Goal: Information Seeking & Learning: Learn about a topic

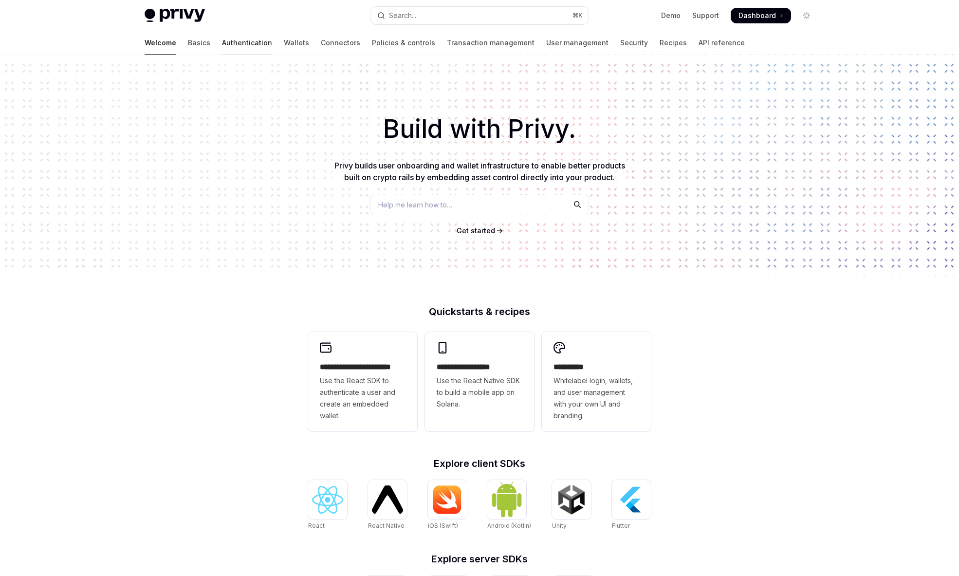
click at [222, 40] on link "Authentication" at bounding box center [247, 42] width 50 height 23
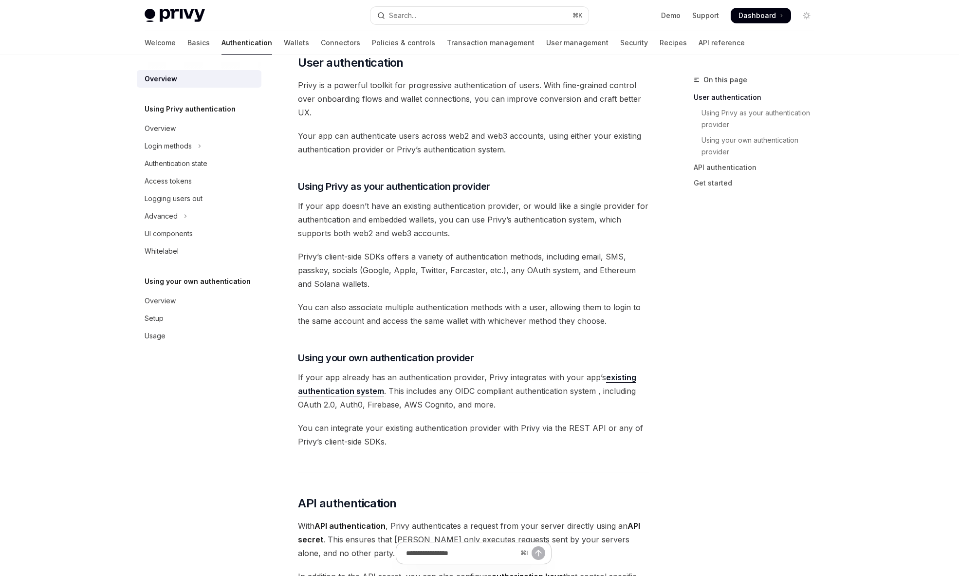
scroll to position [213, 0]
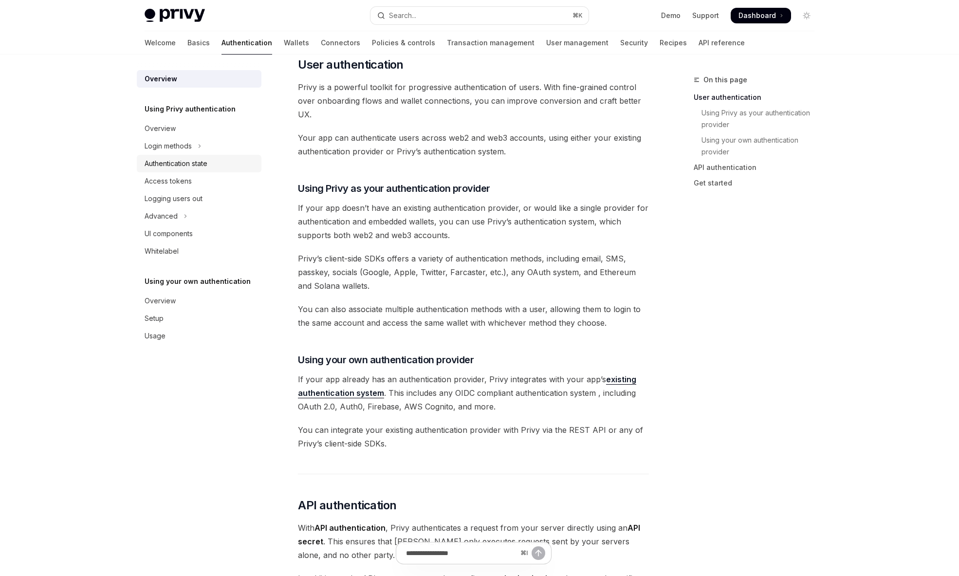
click at [179, 160] on div "Authentication state" at bounding box center [176, 164] width 63 height 12
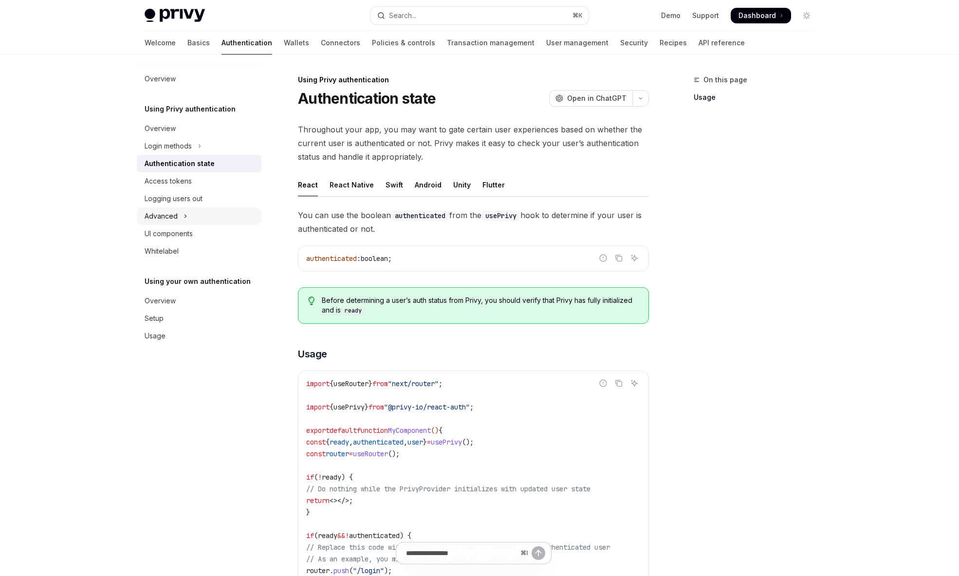
click at [157, 213] on div "Advanced" at bounding box center [161, 216] width 33 height 12
click at [153, 285] on div "UI components" at bounding box center [169, 286] width 48 height 12
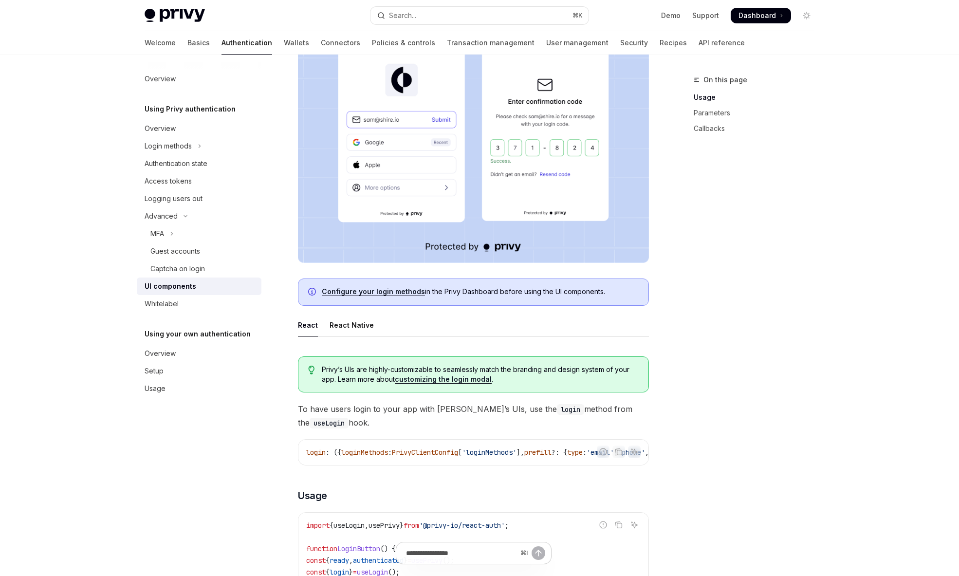
scroll to position [235, 0]
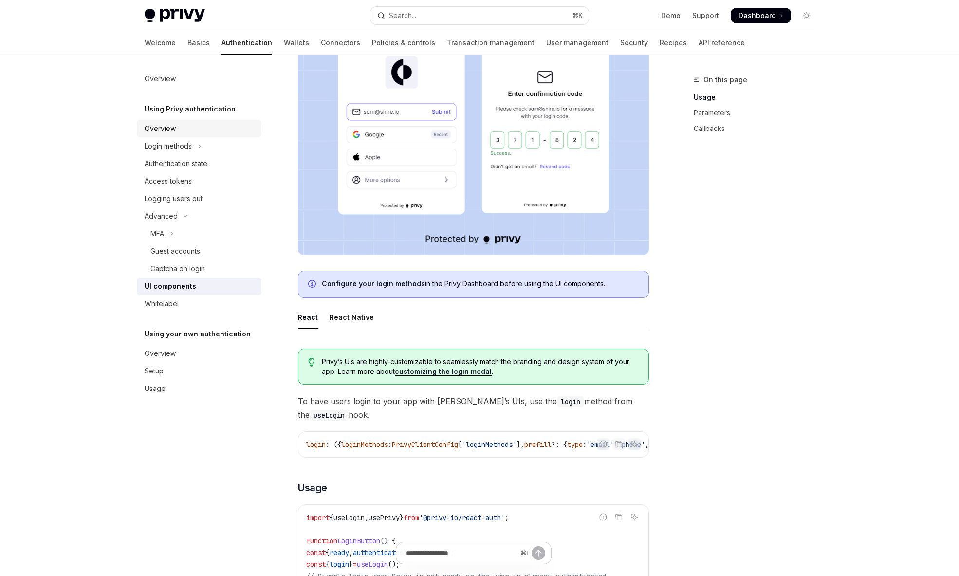
click at [164, 129] on div "Overview" at bounding box center [160, 129] width 31 height 12
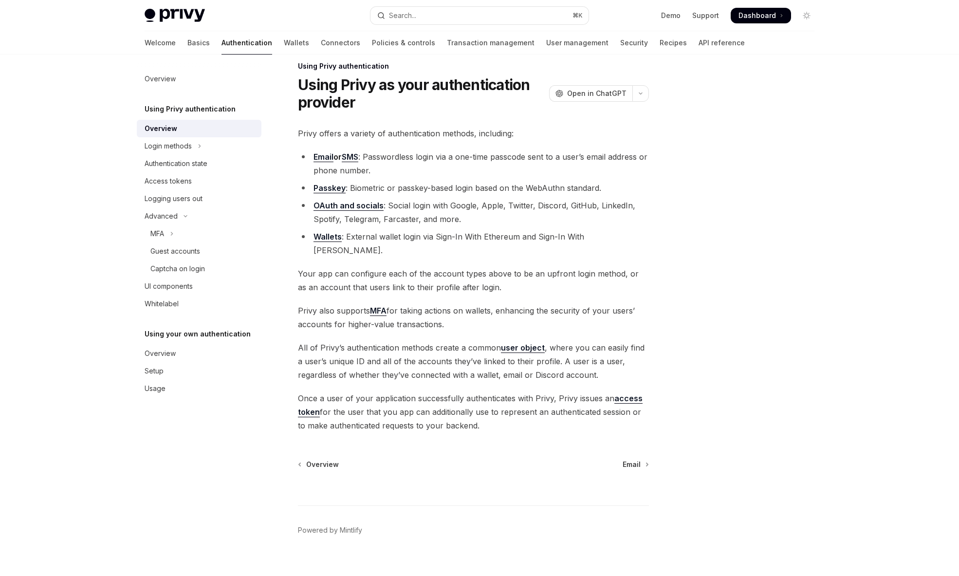
click at [323, 235] on link "Wallets" at bounding box center [327, 237] width 28 height 10
type textarea "*"
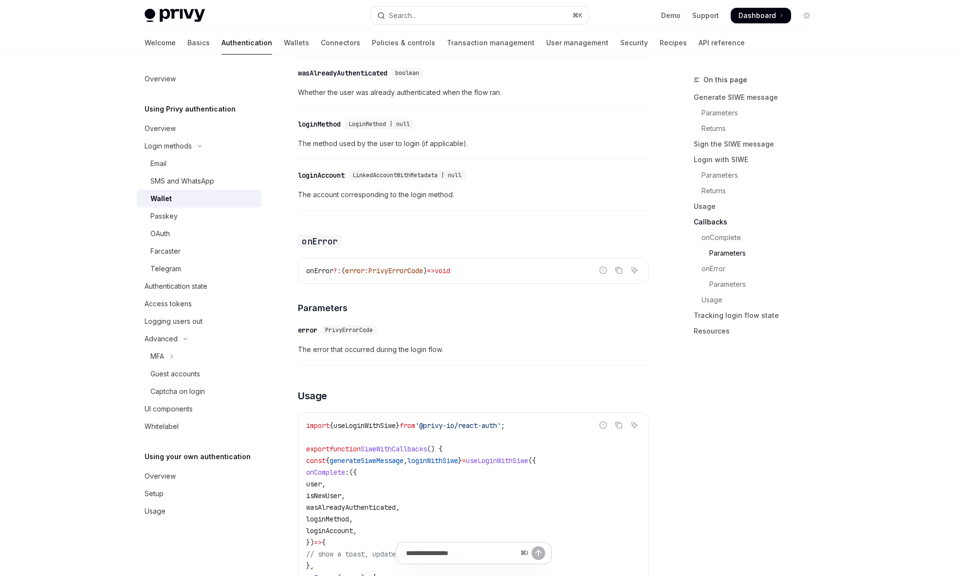
scroll to position [1809, 0]
click at [445, 11] on button "Search... ⌘ K" at bounding box center [479, 16] width 218 height 18
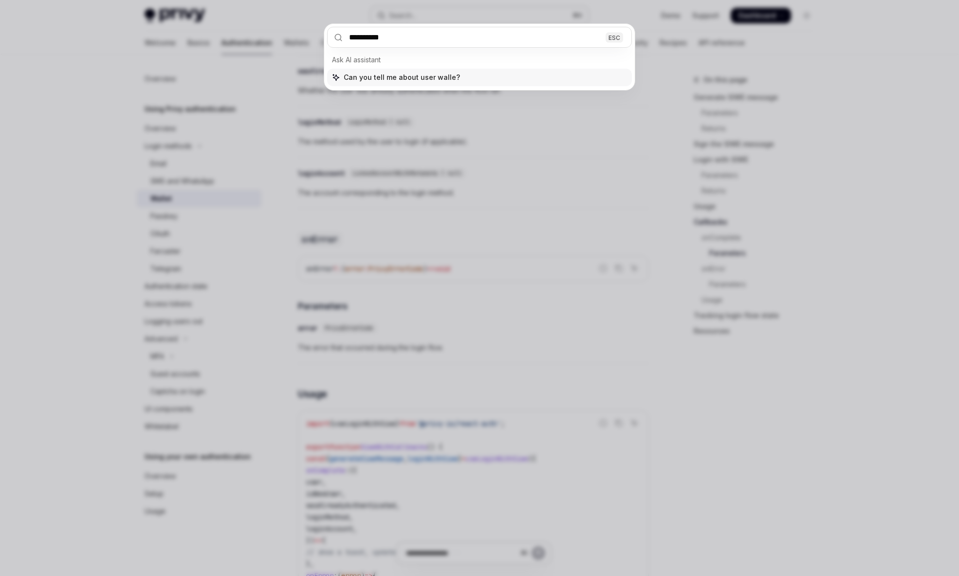
type input "**********"
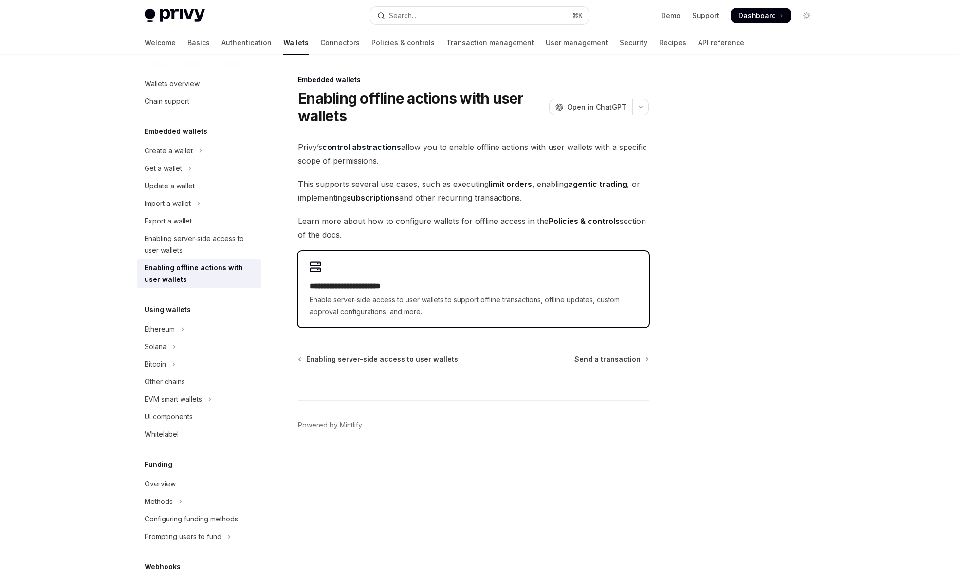
click at [359, 283] on h2 "**********" at bounding box center [472, 286] width 327 height 12
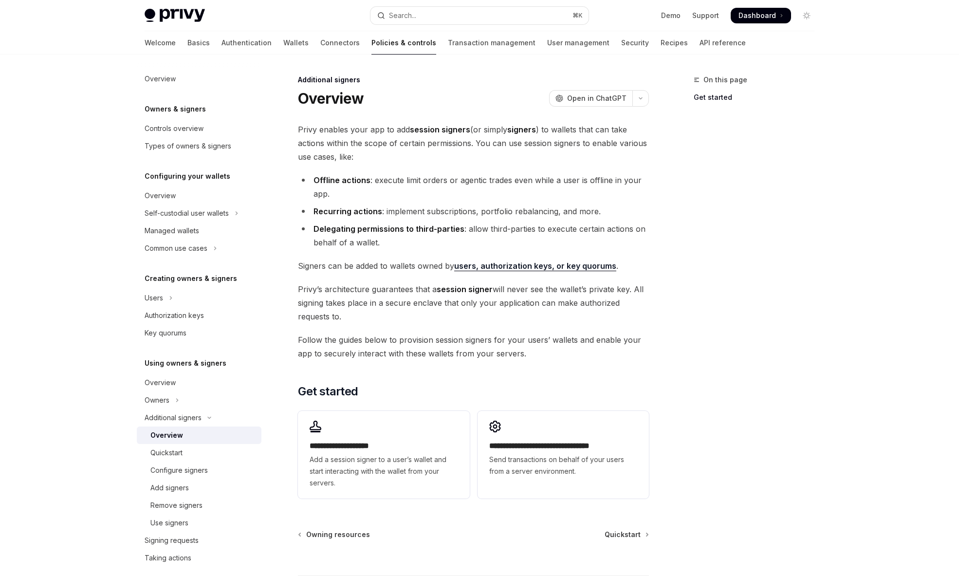
drag, startPoint x: 298, startPoint y: 129, endPoint x: 576, endPoint y: 317, distance: 335.6
click at [576, 317] on div "**********" at bounding box center [473, 313] width 351 height 380
copy div "Privy enables your app to add session signers (or simply signers ) to wallets t…"
click at [460, 286] on strong "session signer" at bounding box center [464, 289] width 56 height 10
click at [482, 265] on link "users, authorization keys, or key quorums" at bounding box center [535, 266] width 162 height 10
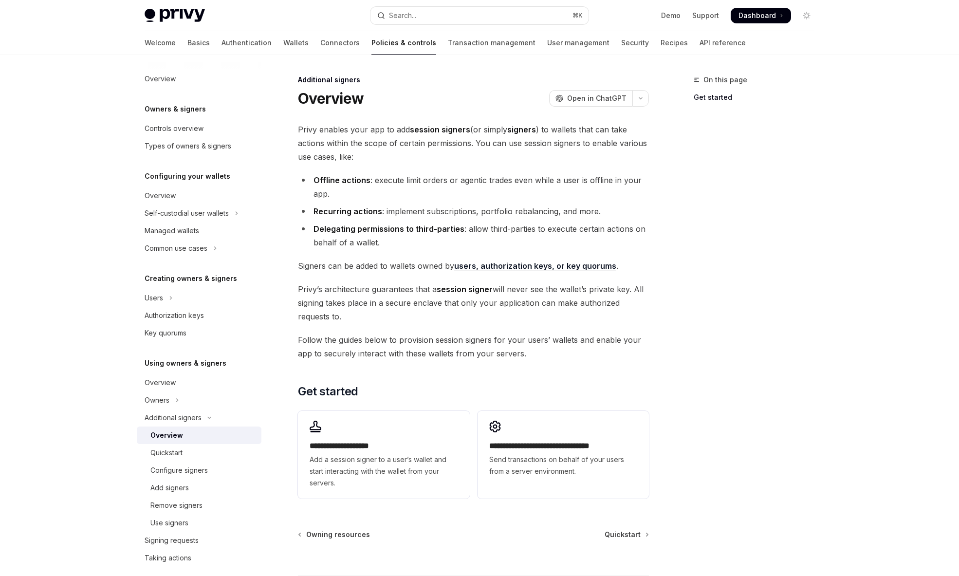
type textarea "*"
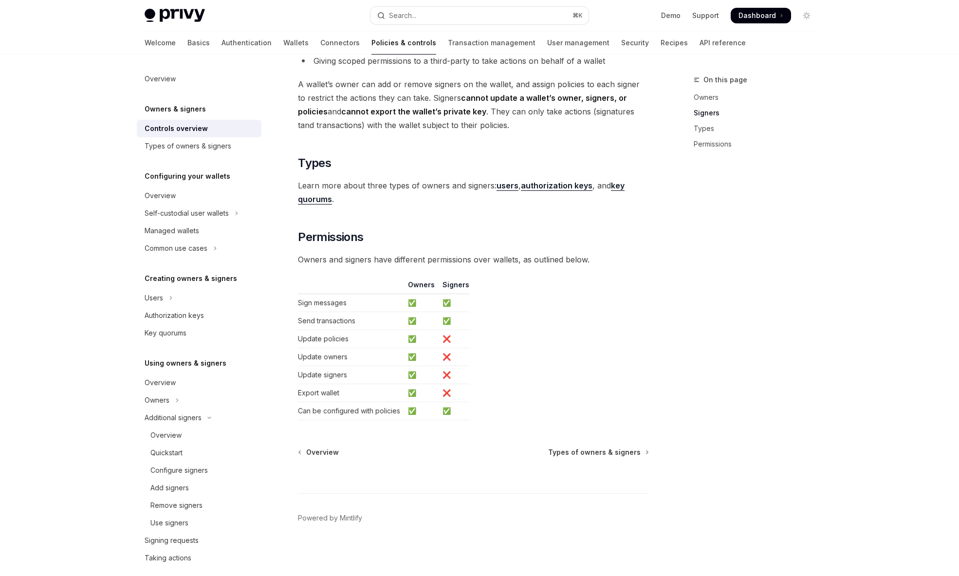
scroll to position [668, 0]
drag, startPoint x: 349, startPoint y: 341, endPoint x: 126, endPoint y: 1, distance: 407.2
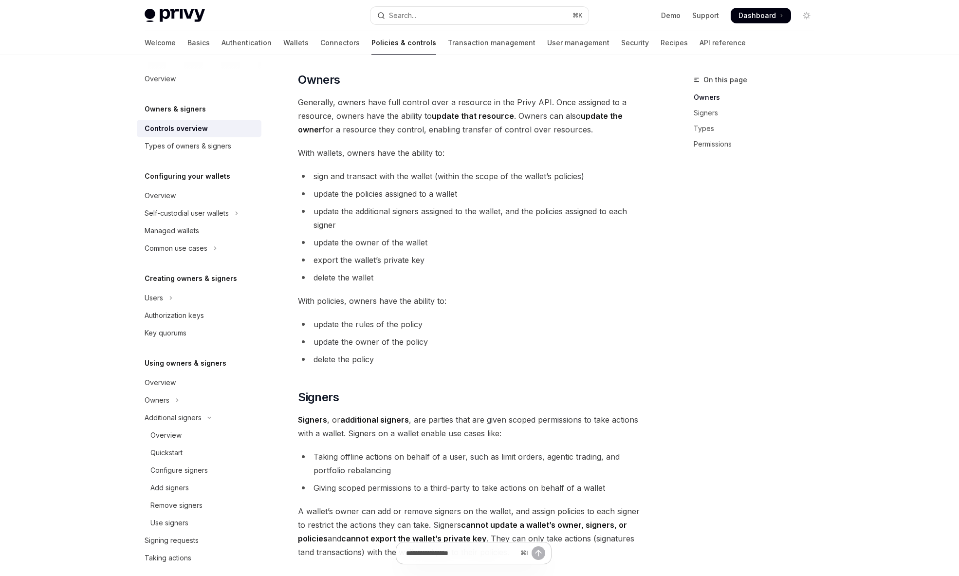
scroll to position [0, 0]
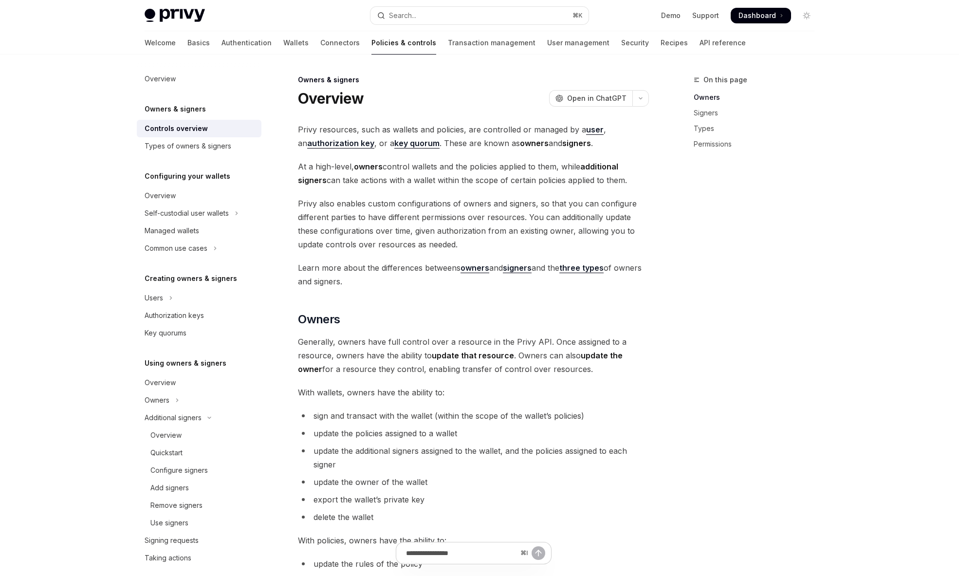
click at [610, 367] on span "Generally, owners have full control over a resource in the Privy API. Once assi…" at bounding box center [473, 355] width 351 height 41
